Goal: Transaction & Acquisition: Purchase product/service

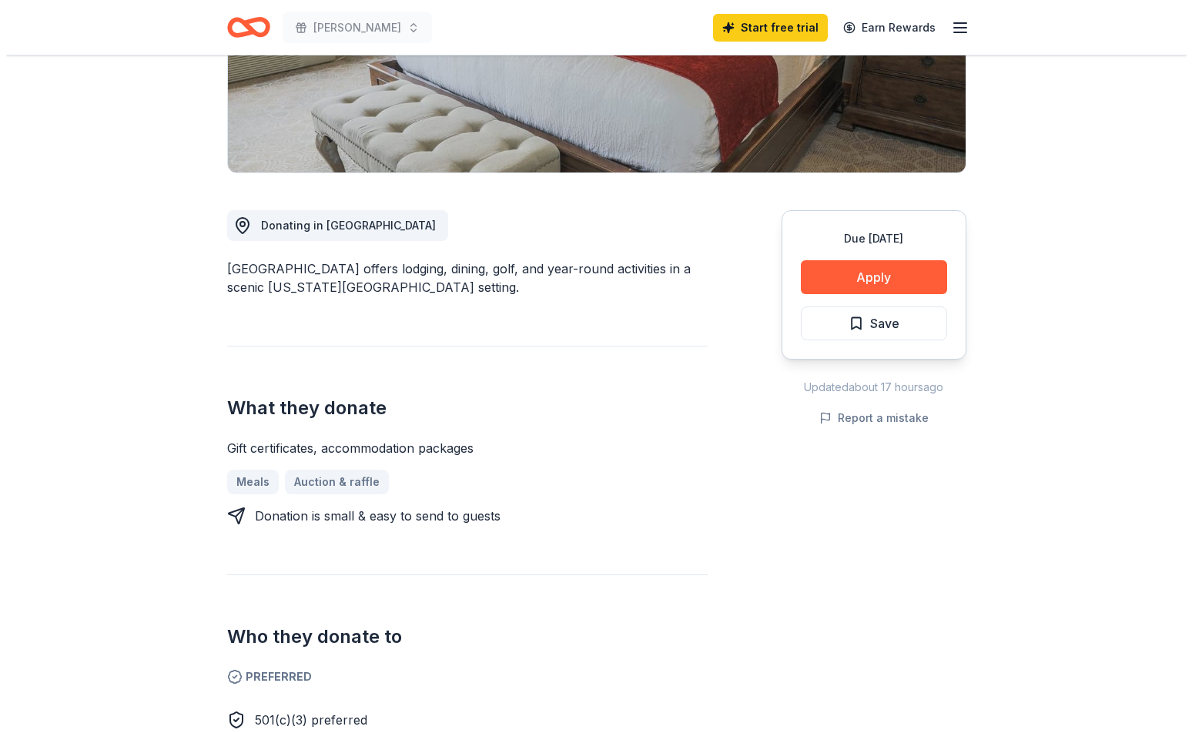
scroll to position [308, 0]
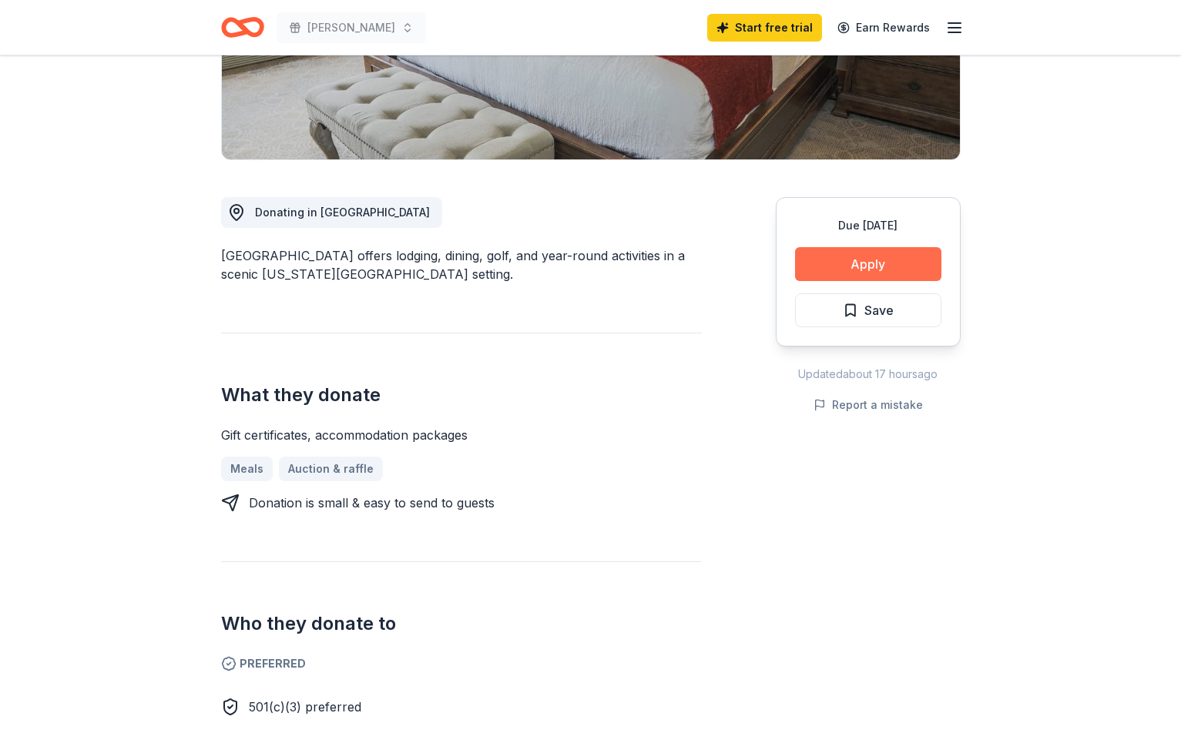
click at [860, 265] on button "Apply" at bounding box center [868, 264] width 146 height 34
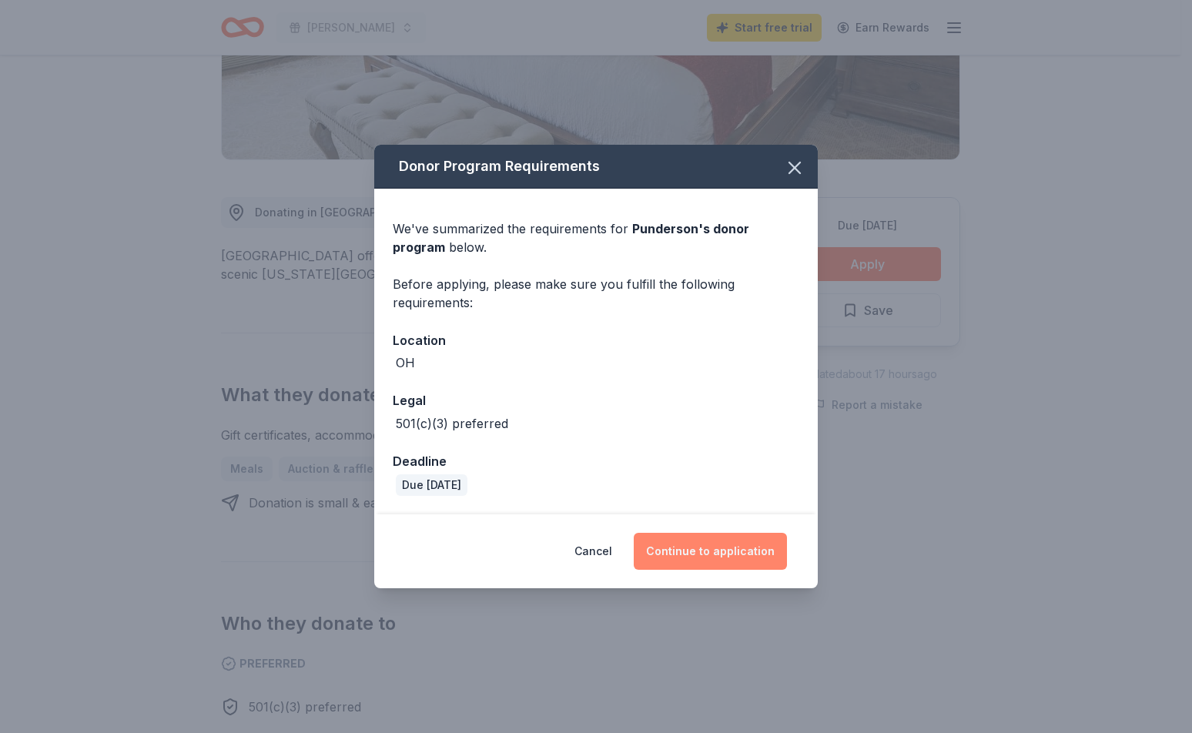
click at [724, 552] on button "Continue to application" at bounding box center [710, 551] width 153 height 37
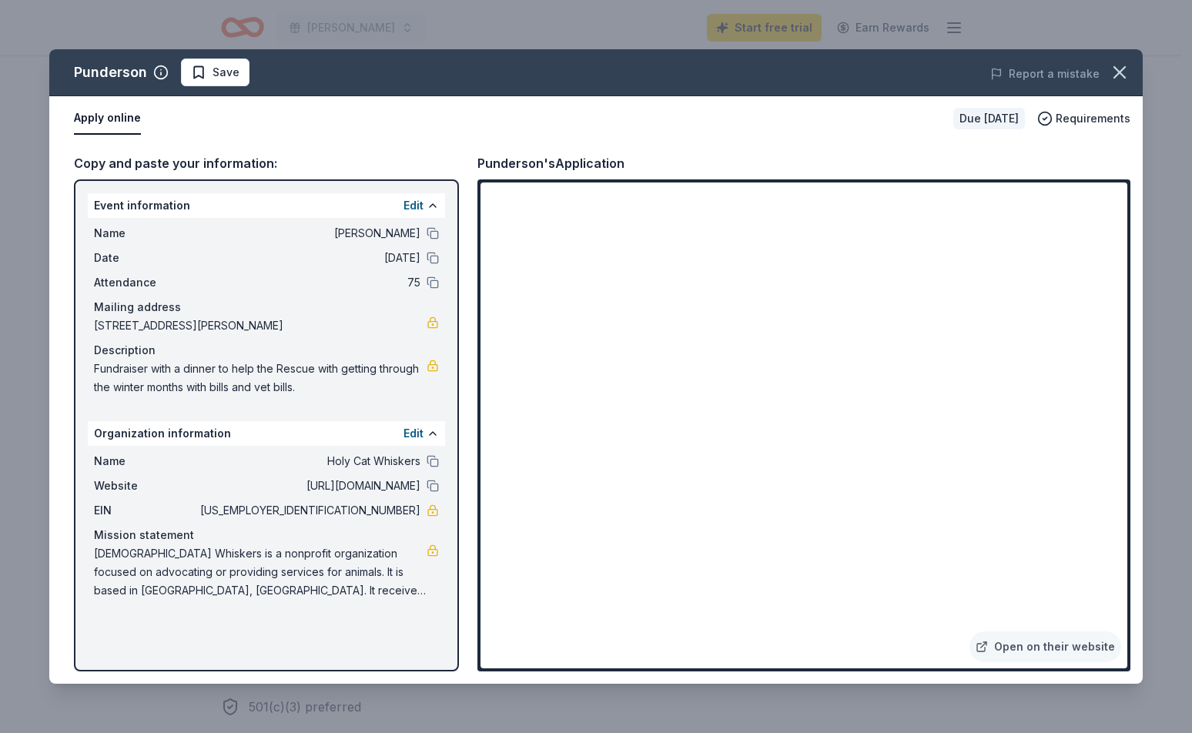
click at [203, 73] on span "Save" at bounding box center [215, 72] width 49 height 18
click at [1126, 80] on icon "button" at bounding box center [1120, 73] width 22 height 22
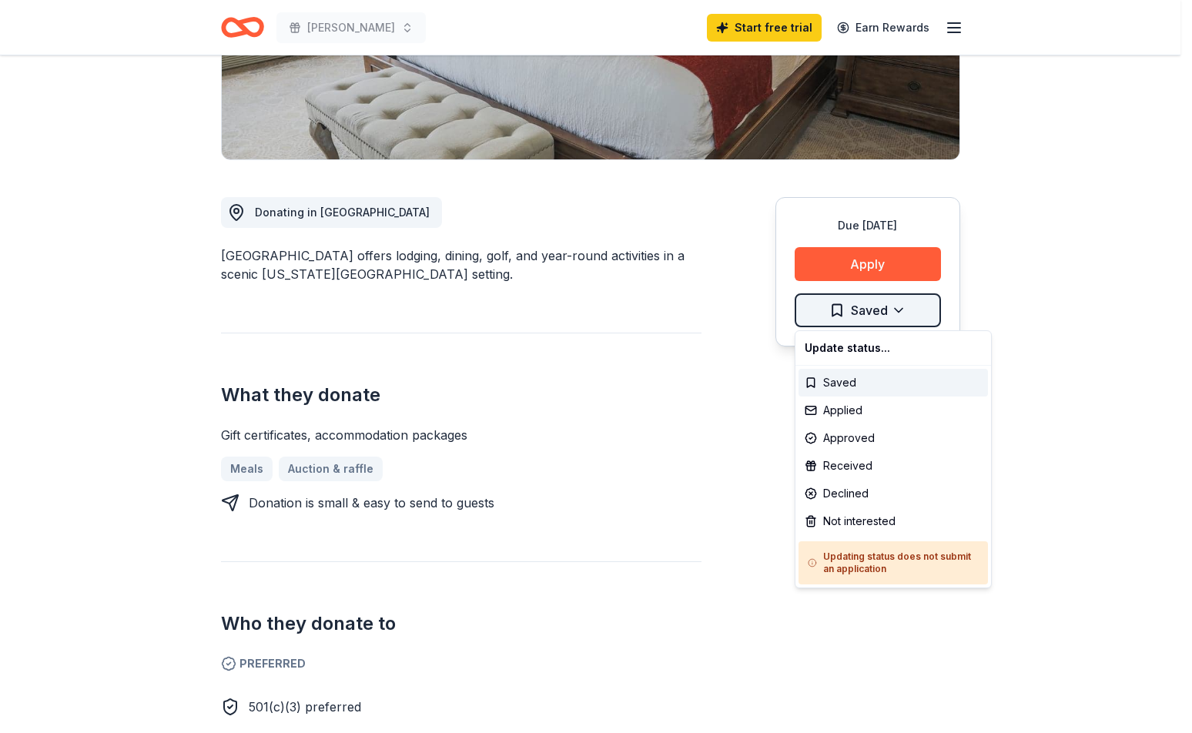
click at [895, 313] on html "Booghetti Dinner Start free trial Earn Rewards Due [DATE] Share Punderson New S…" at bounding box center [596, 58] width 1192 height 733
click at [871, 412] on div "Applied" at bounding box center [893, 411] width 189 height 28
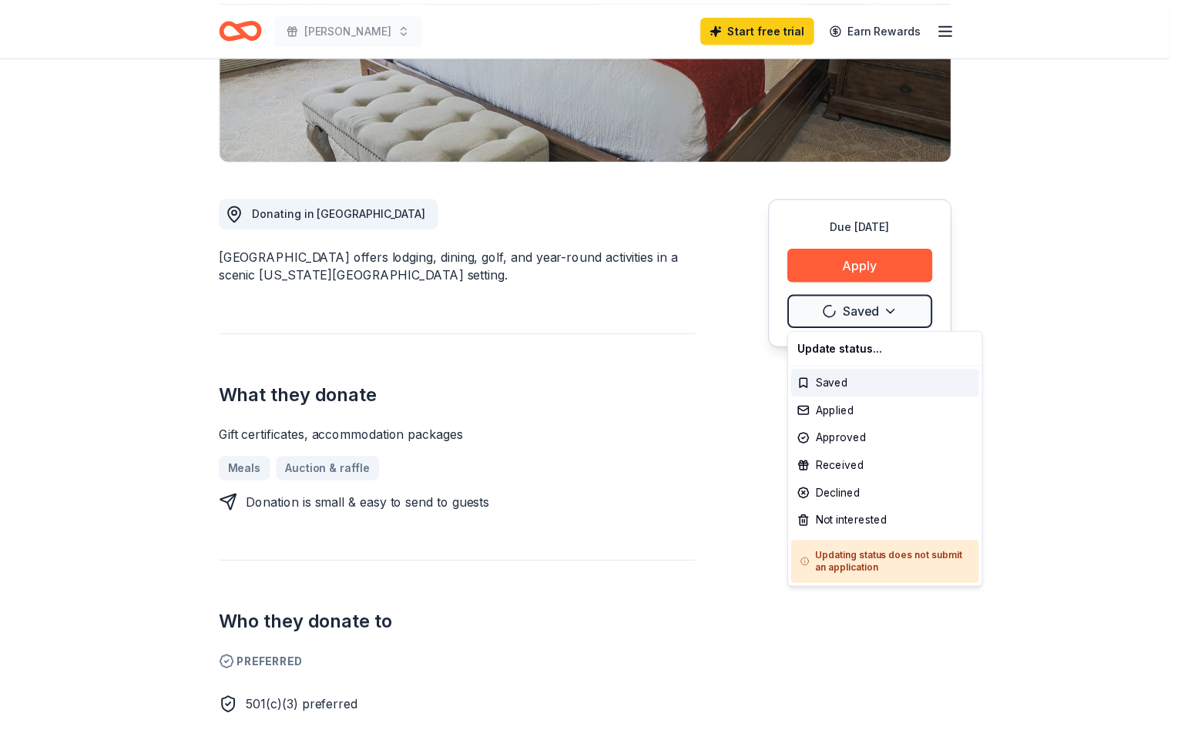
scroll to position [0, 0]
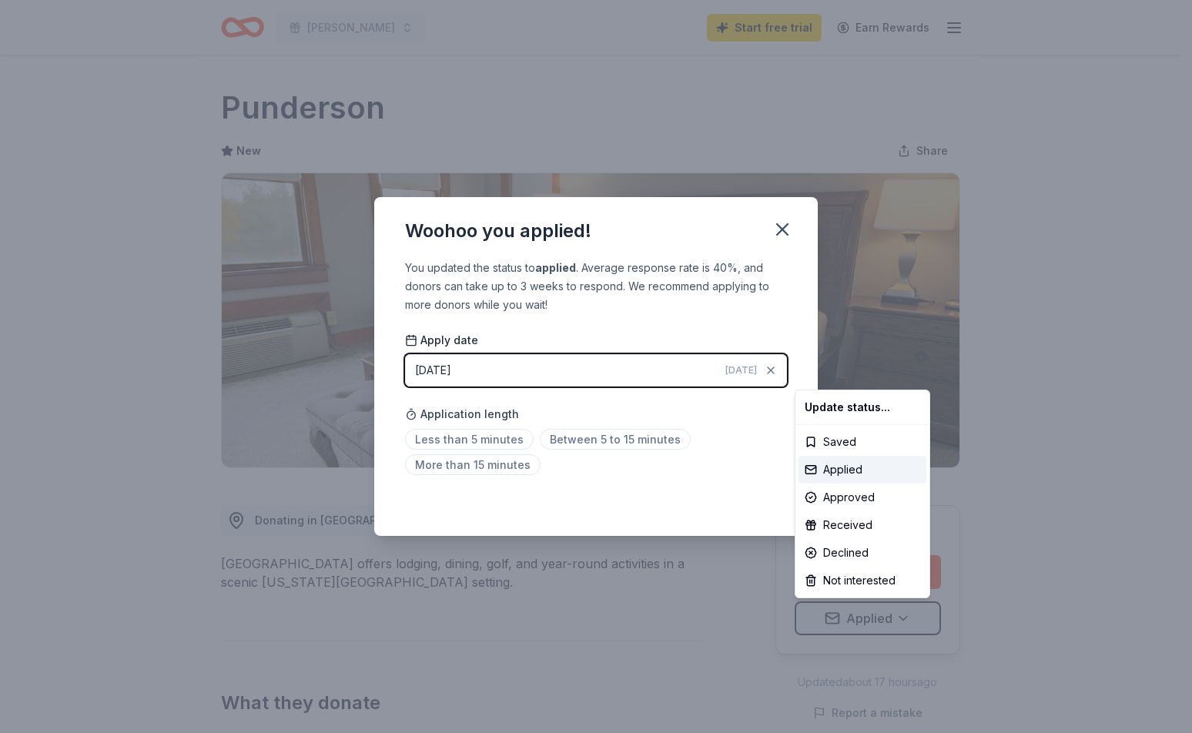
click at [728, 424] on html "Booghetti Dinner Start free trial Earn Rewards Due [DATE] Share Punderson New S…" at bounding box center [596, 366] width 1192 height 733
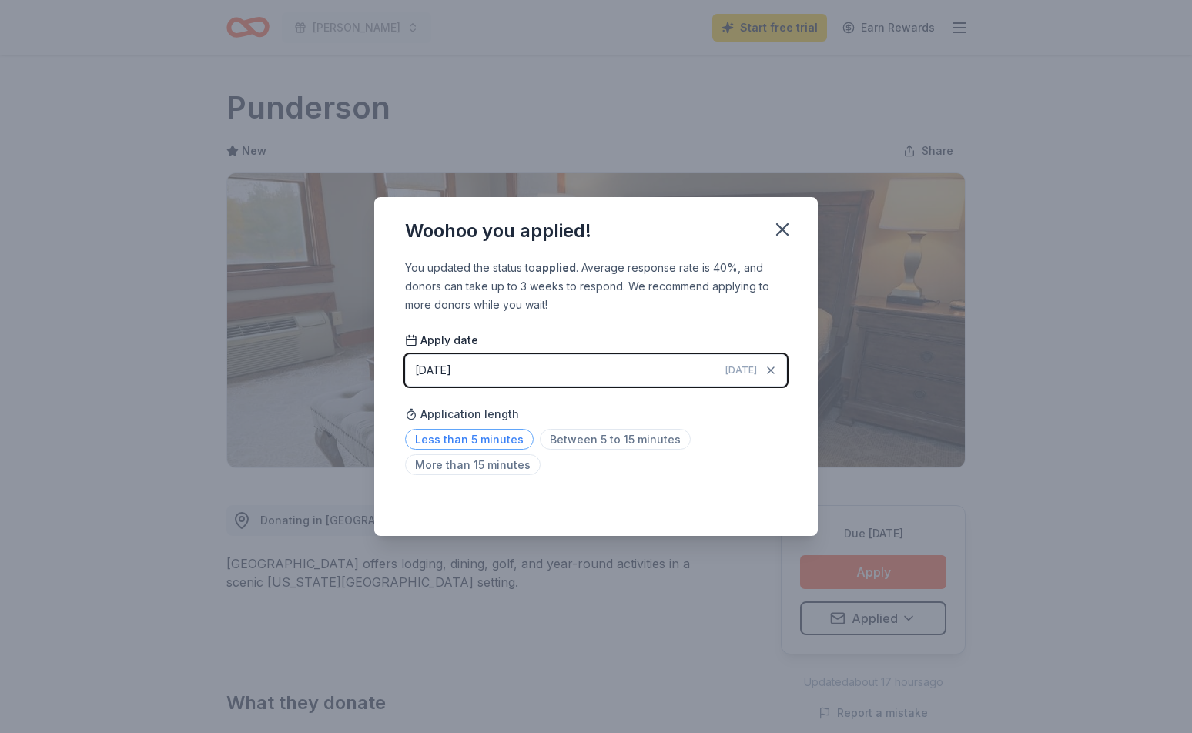
click at [500, 443] on span "Less than 5 minutes" at bounding box center [469, 439] width 129 height 21
click at [787, 226] on icon "button" at bounding box center [783, 230] width 22 height 22
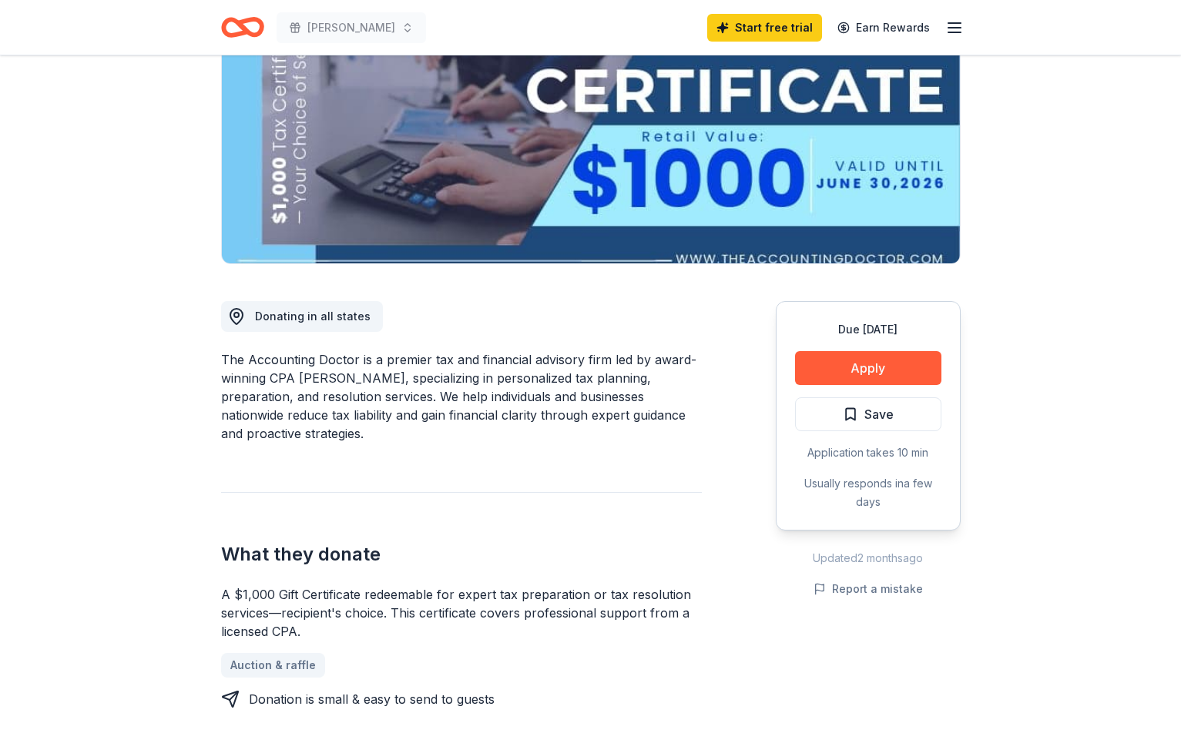
scroll to position [231, 0]
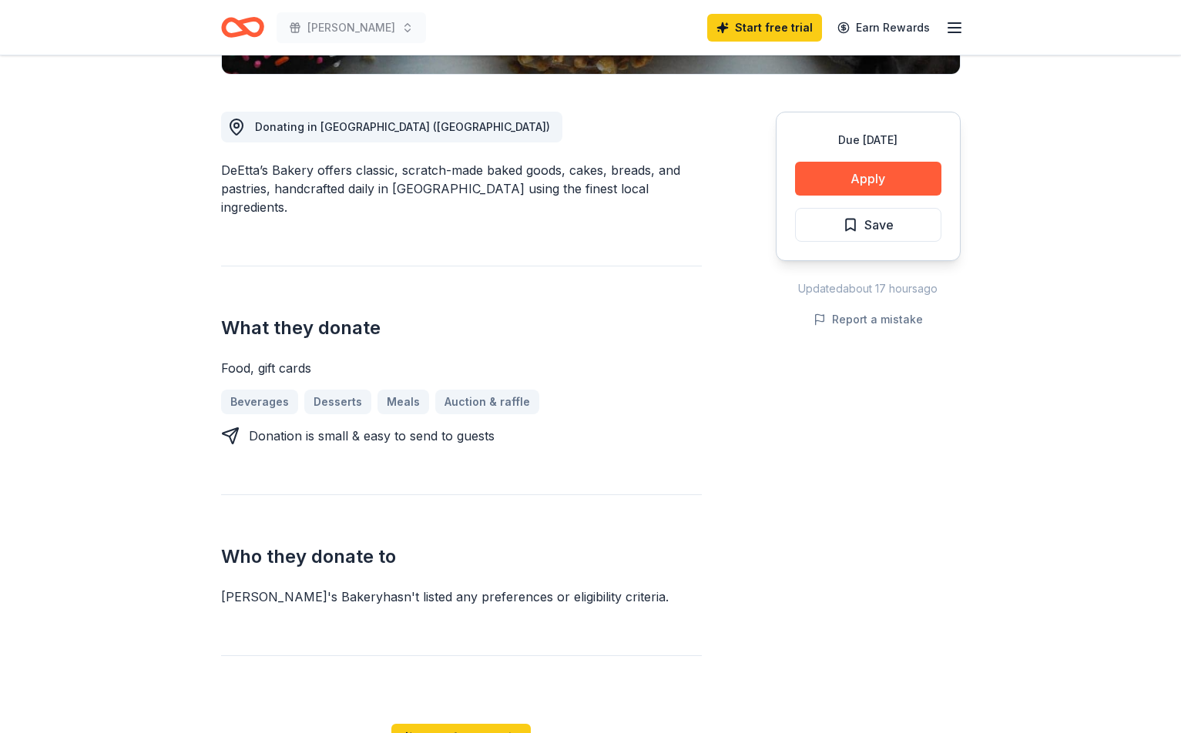
scroll to position [385, 0]
